Goal: Check status: Check status

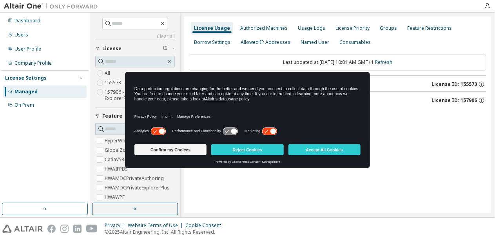
click at [267, 129] on icon at bounding box center [269, 130] width 14 height 7
click at [177, 148] on button "Confirm my Choices" at bounding box center [170, 149] width 72 height 11
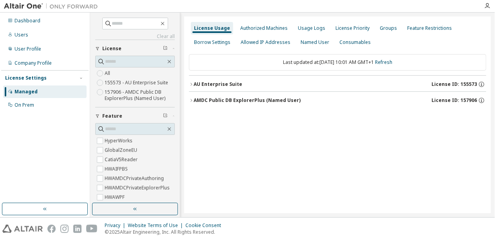
click at [97, 114] on icon "button" at bounding box center [97, 116] width 5 height 5
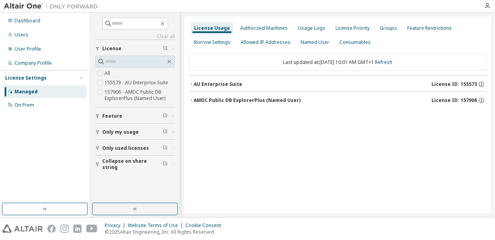
click at [99, 148] on icon "button" at bounding box center [97, 148] width 5 height 5
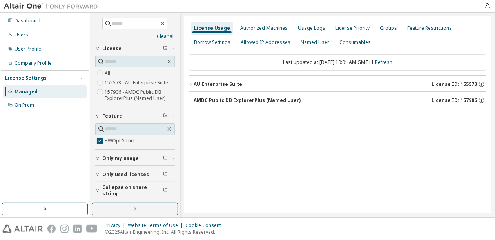
click at [98, 184] on button "Collapse on share string" at bounding box center [134, 190] width 79 height 17
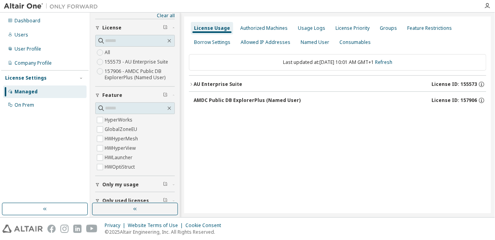
scroll to position [45, 0]
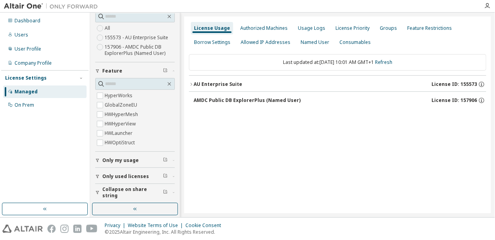
click at [97, 191] on icon "button" at bounding box center [97, 192] width 5 height 5
click at [213, 82] on div "AU Enterprise Suite" at bounding box center [217, 84] width 49 height 6
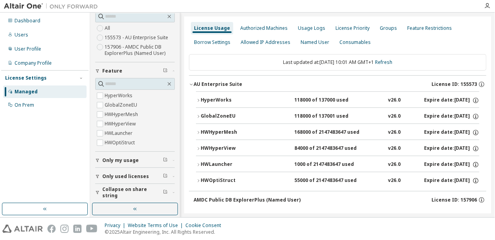
click at [222, 117] on div "GlobalZoneEU" at bounding box center [235, 116] width 70 height 7
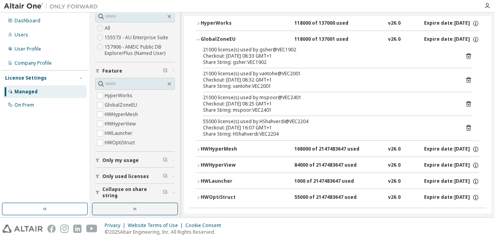
scroll to position [96, 0]
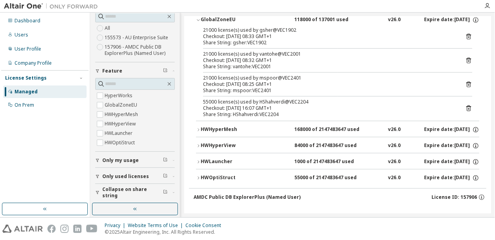
click at [224, 174] on div "HWOptiStruct" at bounding box center [235, 177] width 70 height 7
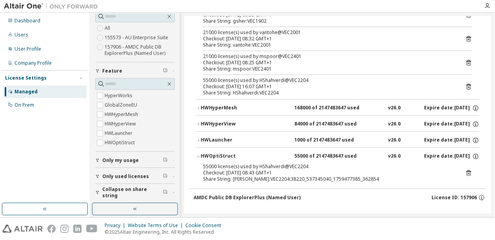
scroll to position [118, 0]
click at [469, 85] on icon at bounding box center [468, 86] width 7 height 7
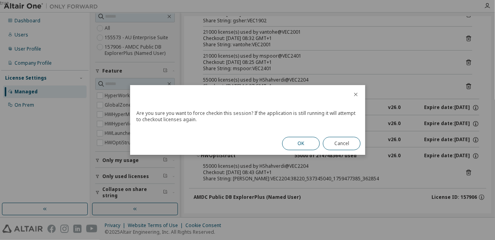
click at [302, 143] on button "OK" at bounding box center [301, 143] width 38 height 13
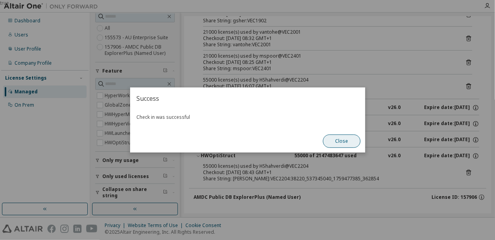
click at [344, 142] on button "Close" at bounding box center [342, 140] width 38 height 13
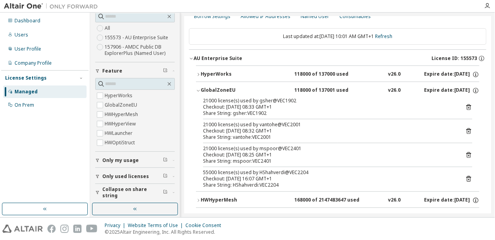
scroll to position [2, 0]
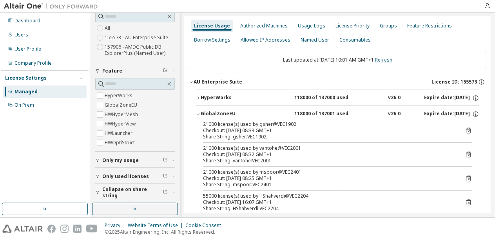
click at [392, 58] on link "Refresh" at bounding box center [383, 59] width 17 height 7
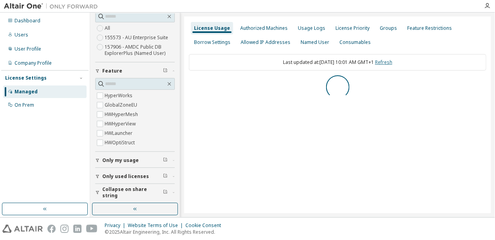
scroll to position [0, 0]
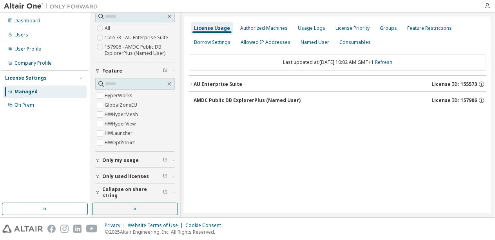
click at [228, 85] on div "AU Enterprise Suite" at bounding box center [217, 84] width 49 height 6
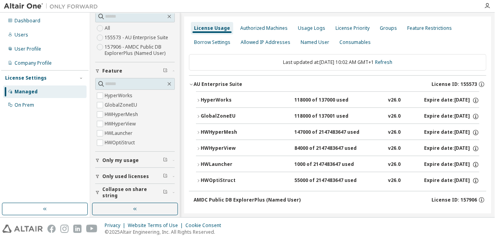
click at [215, 114] on div "GlobalZoneEU" at bounding box center [235, 116] width 70 height 7
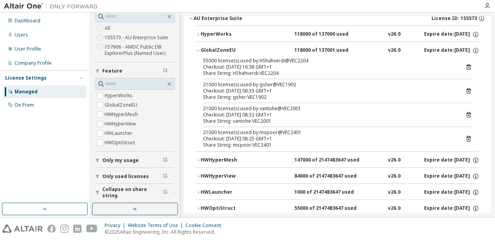
scroll to position [77, 0]
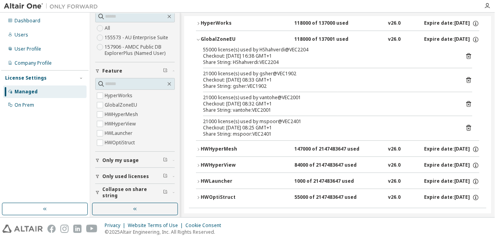
click at [470, 54] on icon at bounding box center [468, 55] width 7 height 7
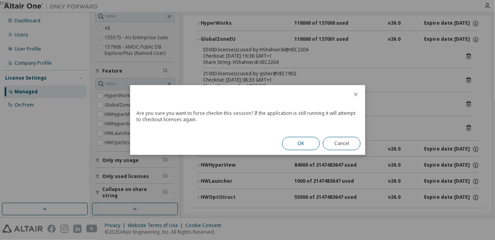
click at [296, 143] on button "OK" at bounding box center [301, 143] width 38 height 13
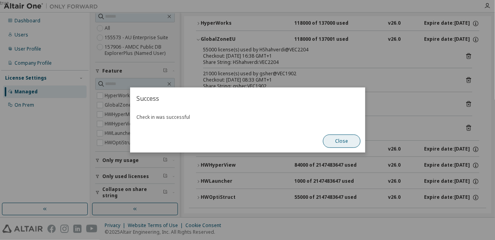
click at [334, 143] on button "Close" at bounding box center [342, 140] width 38 height 13
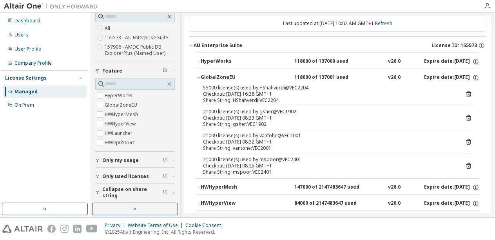
scroll to position [38, 0]
click at [392, 23] on link "Refresh" at bounding box center [383, 23] width 17 height 7
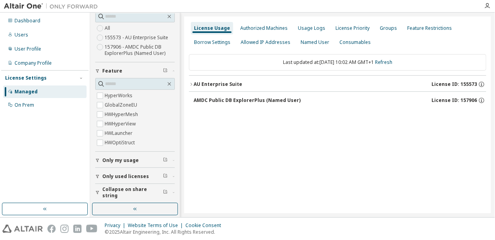
click at [205, 81] on div "AU Enterprise Suite" at bounding box center [217, 84] width 49 height 6
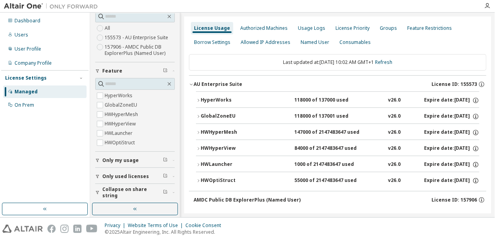
click at [215, 119] on div "GlobalZoneEU" at bounding box center [235, 116] width 70 height 7
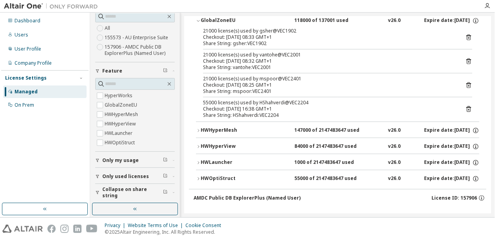
scroll to position [96, 0]
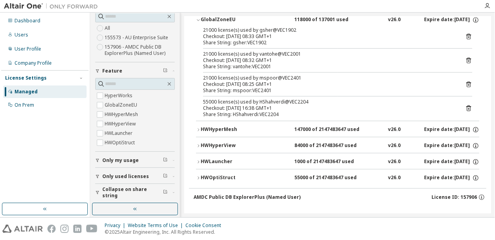
click at [219, 174] on div "HWOptiStruct" at bounding box center [235, 177] width 70 height 7
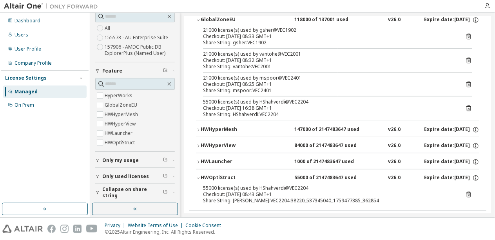
click at [467, 106] on icon at bounding box center [468, 108] width 5 height 6
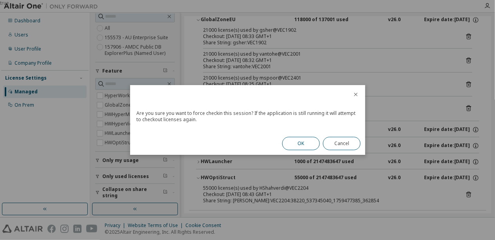
click at [298, 141] on button "OK" at bounding box center [301, 143] width 38 height 13
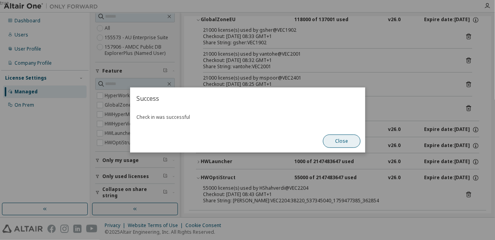
click at [338, 140] on button "Close" at bounding box center [342, 140] width 38 height 13
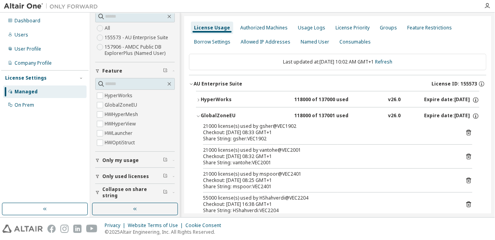
scroll to position [0, 0]
click at [392, 62] on link "Refresh" at bounding box center [383, 62] width 17 height 7
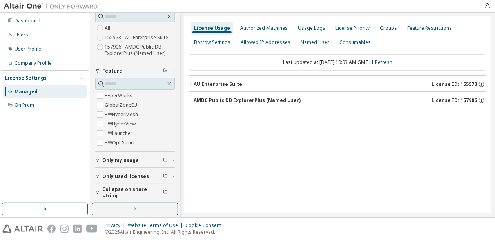
click at [222, 83] on div "AU Enterprise Suite" at bounding box center [217, 84] width 49 height 6
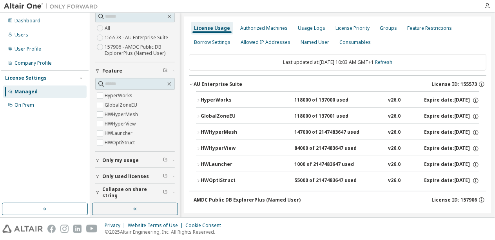
click at [226, 116] on div "GlobalZoneEU" at bounding box center [235, 116] width 70 height 7
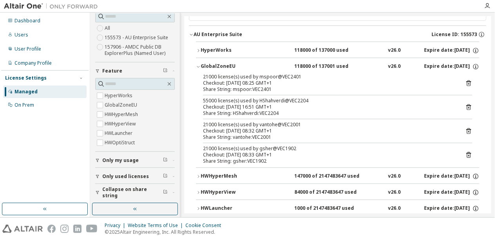
scroll to position [77, 0]
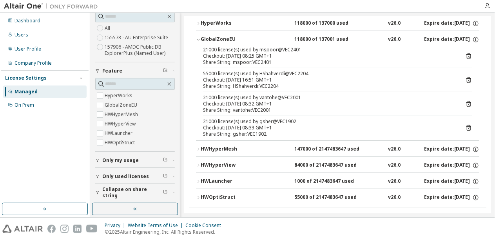
click at [217, 195] on div "HWOptiStruct" at bounding box center [235, 197] width 70 height 7
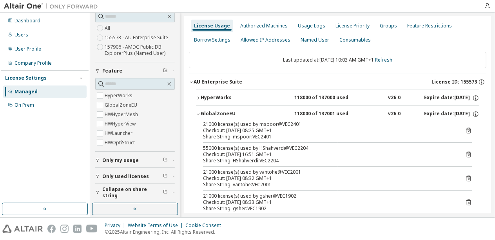
scroll to position [0, 0]
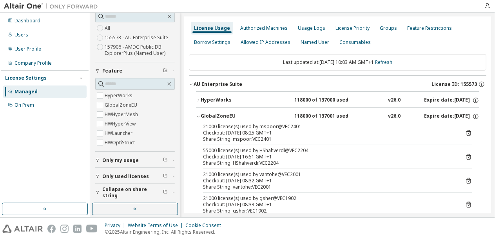
click at [392, 59] on div "Last updated at: [DATE] 10:03 AM GMT+1 Refresh" at bounding box center [337, 62] width 297 height 16
click at [391, 63] on link "Refresh" at bounding box center [383, 62] width 17 height 7
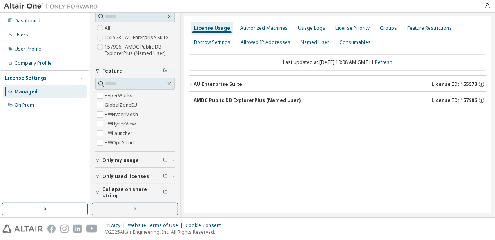
click at [217, 83] on div "AU Enterprise Suite" at bounding box center [217, 84] width 49 height 6
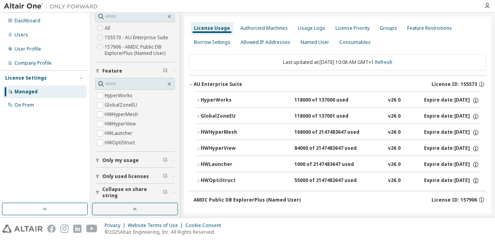
click at [219, 111] on button "GlobalZoneEU 118000 of 137001 used v26.0 Expire date: [DATE]" at bounding box center [337, 116] width 283 height 17
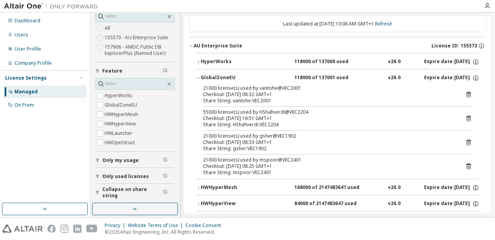
scroll to position [77, 0]
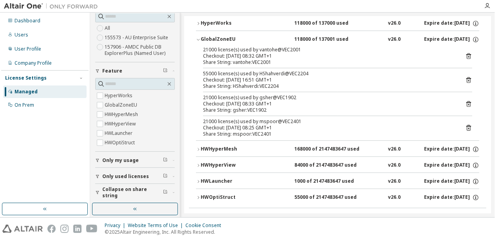
click at [212, 194] on div "HWOptiStruct" at bounding box center [235, 197] width 70 height 7
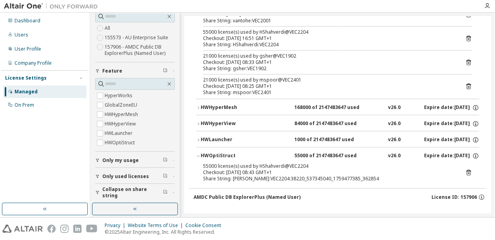
scroll to position [0, 0]
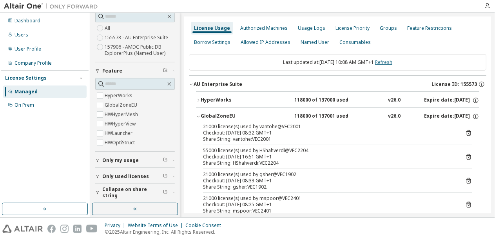
click at [391, 61] on link "Refresh" at bounding box center [383, 62] width 17 height 7
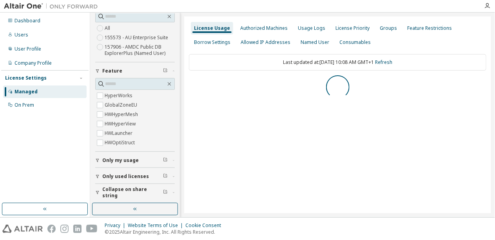
scroll to position [36, 0]
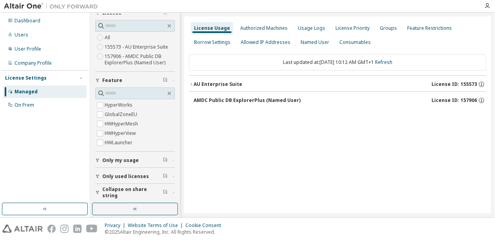
click at [229, 85] on div "AU Enterprise Suite" at bounding box center [217, 84] width 49 height 6
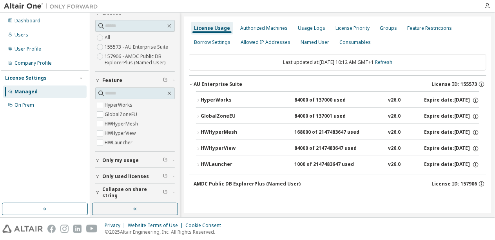
click at [224, 117] on div "GlobalZoneEU" at bounding box center [235, 116] width 70 height 7
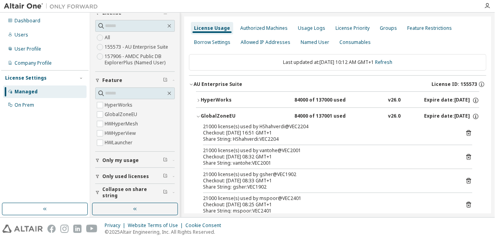
scroll to position [38, 0]
